Goal: Find contact information: Find contact information

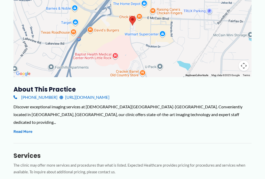
scroll to position [139, 0]
click at [109, 93] on link "[URL][DOMAIN_NAME]" at bounding box center [84, 97] width 50 height 8
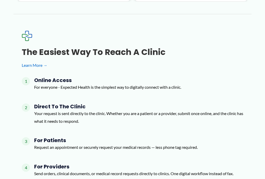
scroll to position [850, 0]
click at [64, 83] on p "For everyone - Expected Health is the simplest way to digitally connect with a …" at bounding box center [107, 87] width 147 height 8
click at [63, 77] on h4 "Online Access" at bounding box center [107, 80] width 147 height 6
click at [35, 61] on link "Learn More →" at bounding box center [132, 65] width 221 height 8
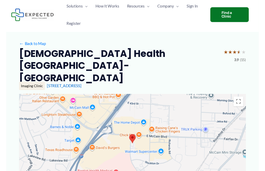
scroll to position [16, 0]
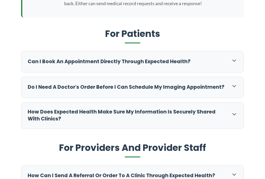
scroll to position [171, 0]
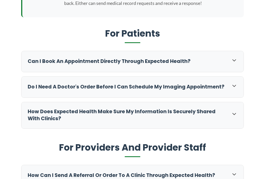
click at [234, 85] on icon at bounding box center [234, 86] width 6 height 6
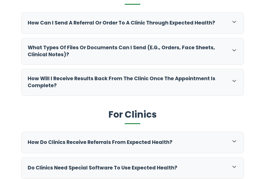
scroll to position [355, 0]
